Goal: Check status

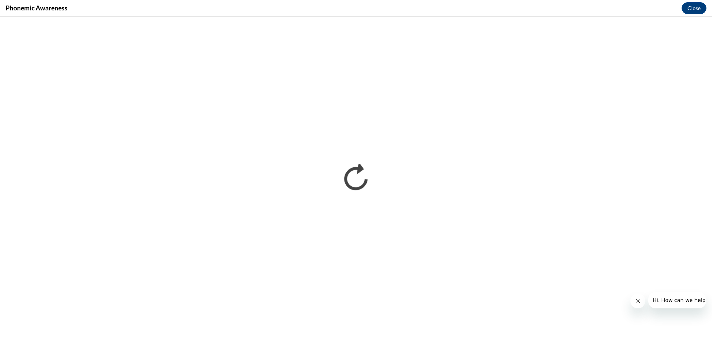
click at [638, 301] on icon "Close message from company" at bounding box center [638, 301] width 6 height 6
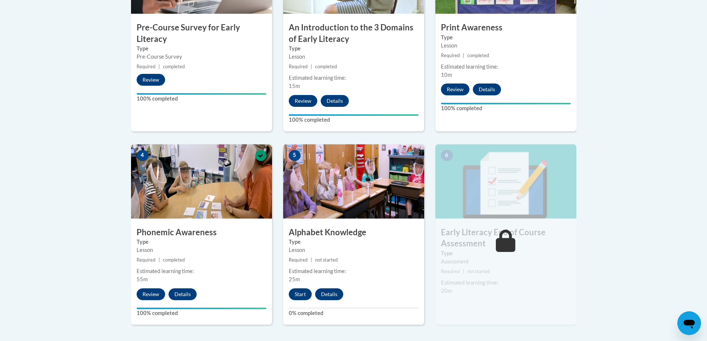
scroll to position [334, 0]
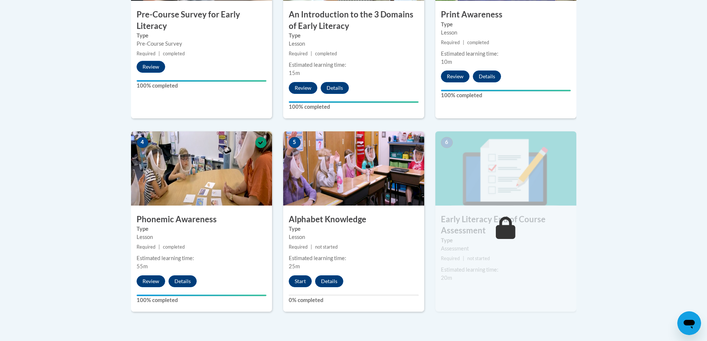
click at [342, 168] on img at bounding box center [353, 168] width 141 height 74
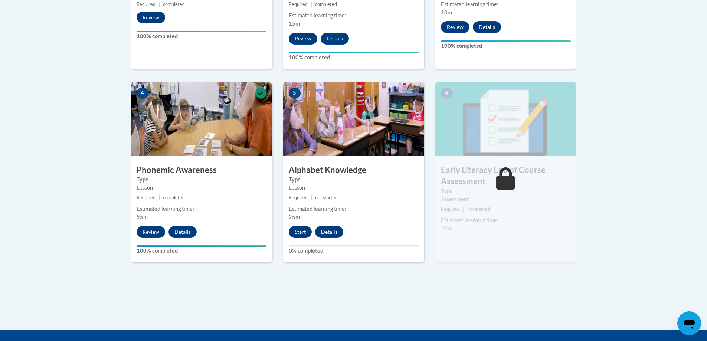
scroll to position [408, 0]
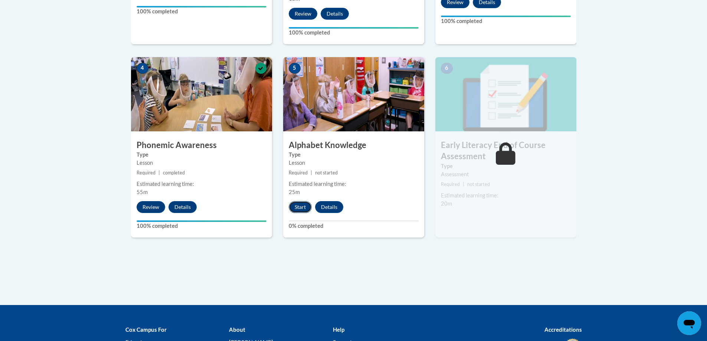
click at [298, 207] on button "Start" at bounding box center [300, 207] width 23 height 12
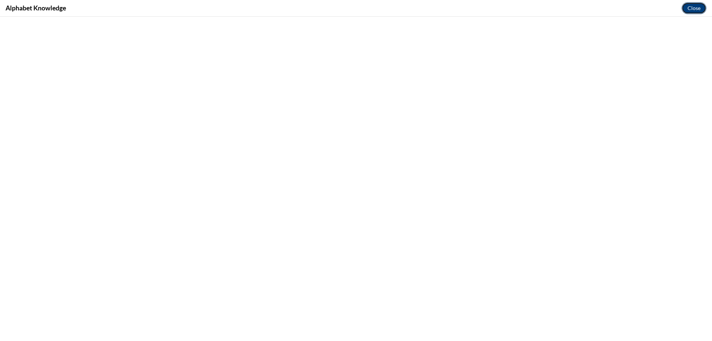
click at [693, 6] on button "Close" at bounding box center [694, 8] width 25 height 12
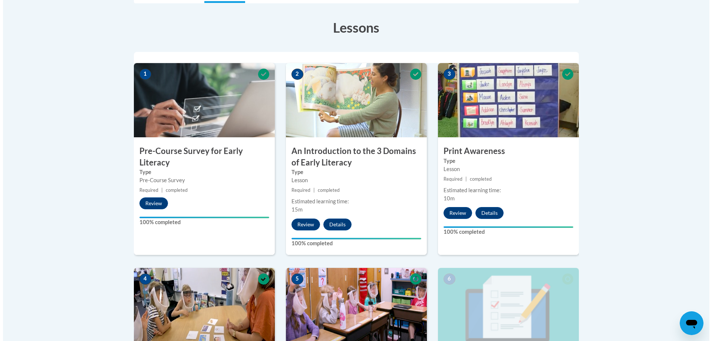
scroll to position [383, 0]
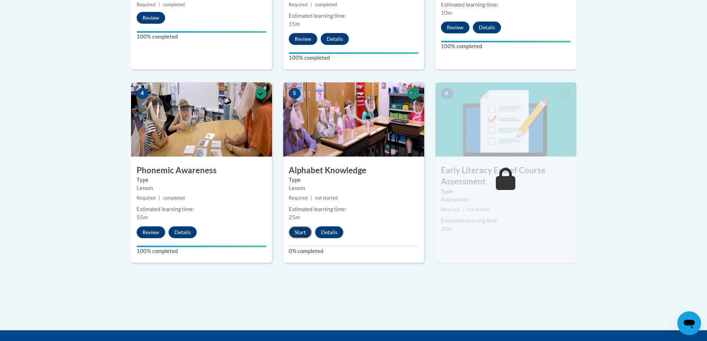
click at [299, 232] on button "Start" at bounding box center [300, 232] width 23 height 12
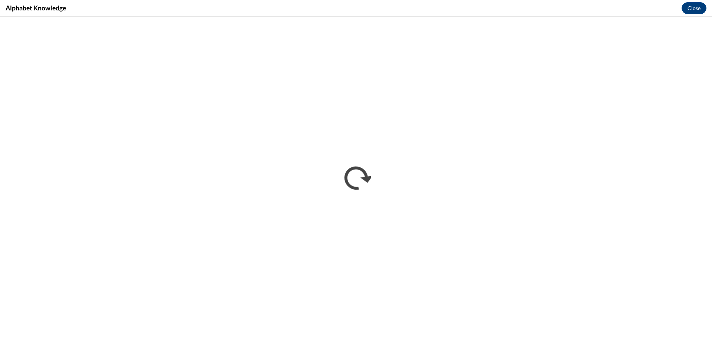
scroll to position [0, 0]
